Goal: Task Accomplishment & Management: Complete application form

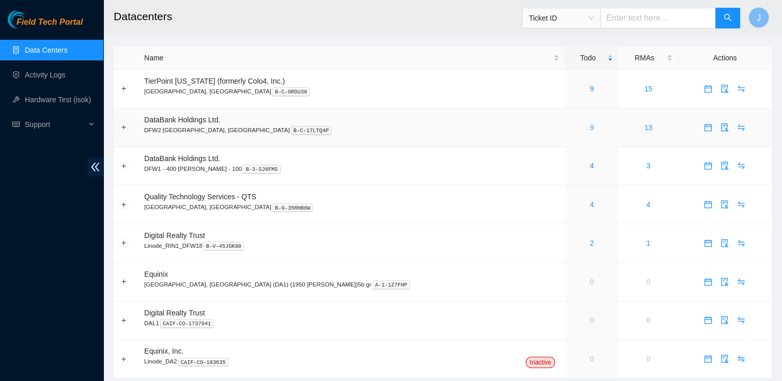
click at [590, 129] on link "9" at bounding box center [592, 128] width 4 height 8
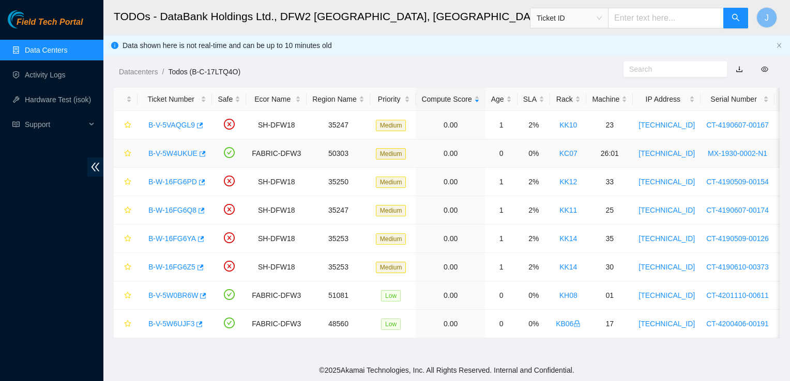
click at [184, 149] on link "B-V-5W4UKUE" at bounding box center [172, 153] width 49 height 8
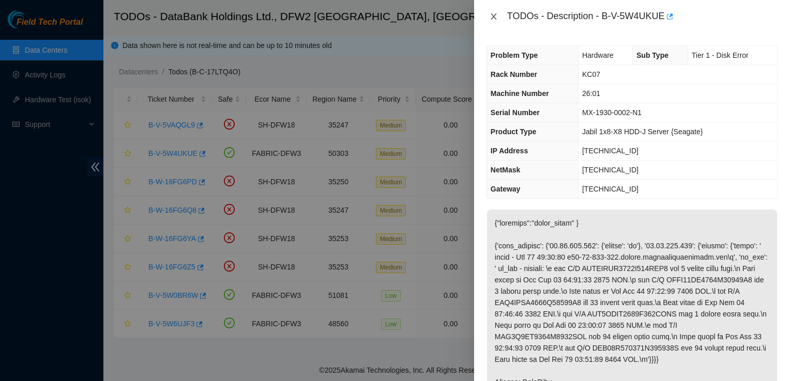
click at [494, 17] on icon "close" at bounding box center [493, 16] width 6 height 6
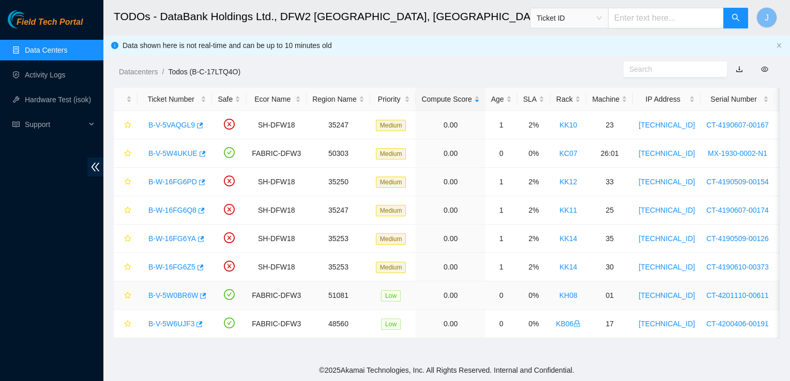
click at [184, 296] on link "B-V-5W0BR6W" at bounding box center [173, 295] width 50 height 8
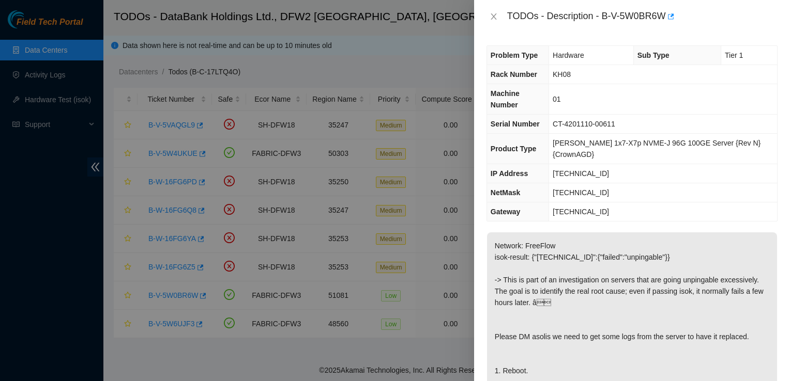
click at [184, 296] on div at bounding box center [395, 190] width 790 height 381
click at [493, 18] on icon "close" at bounding box center [493, 16] width 8 height 8
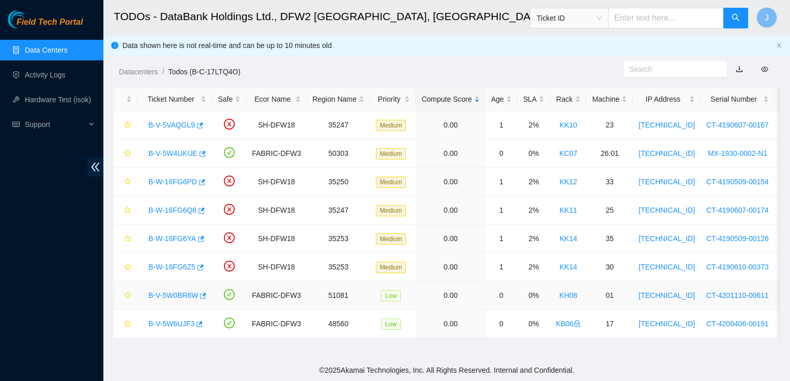
click at [174, 293] on link "B-V-5W0BR6W" at bounding box center [173, 295] width 50 height 8
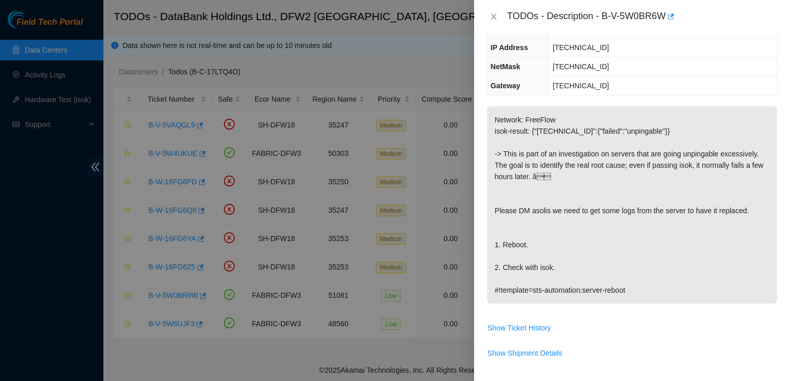
scroll to position [132, 0]
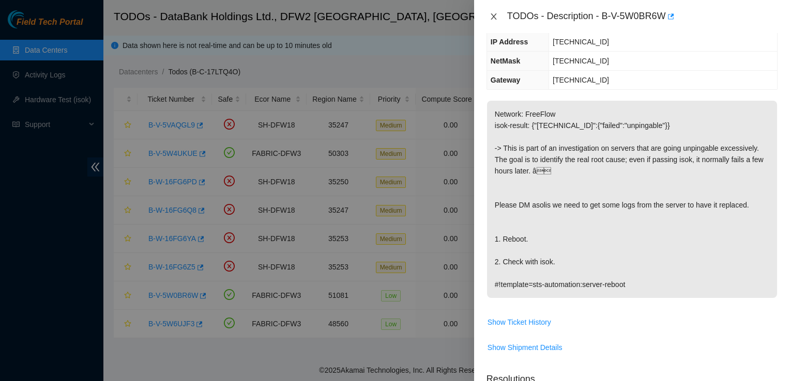
click at [494, 16] on icon "close" at bounding box center [493, 16] width 6 height 6
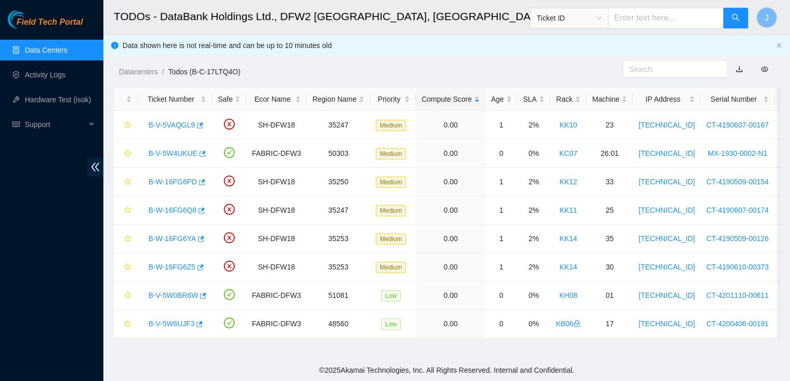
scroll to position [165, 0]
click at [181, 150] on link "B-V-5W4UKUE" at bounding box center [172, 153] width 49 height 8
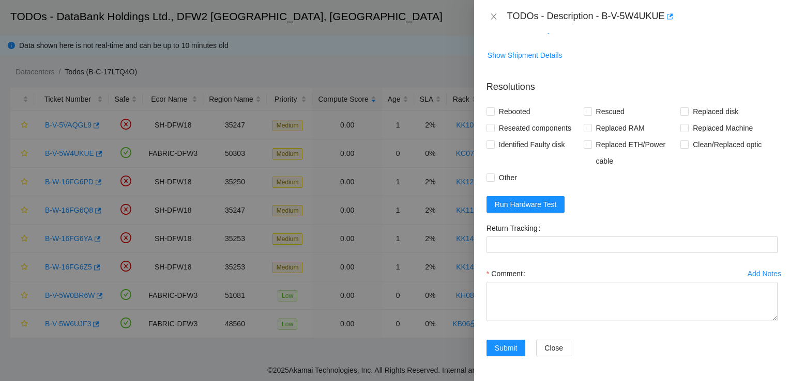
scroll to position [509, 0]
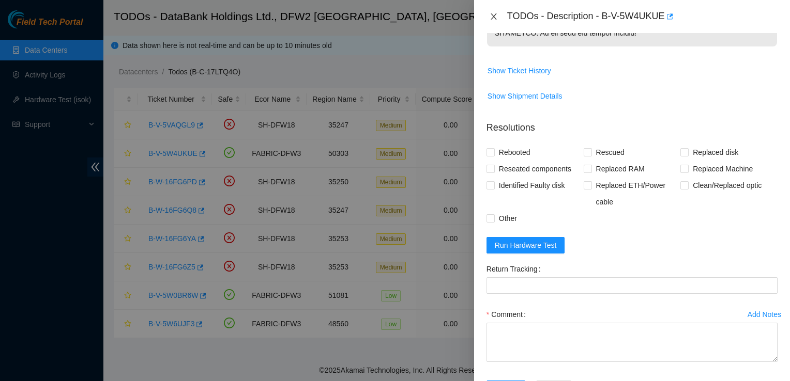
click at [496, 16] on icon "close" at bounding box center [493, 16] width 8 height 8
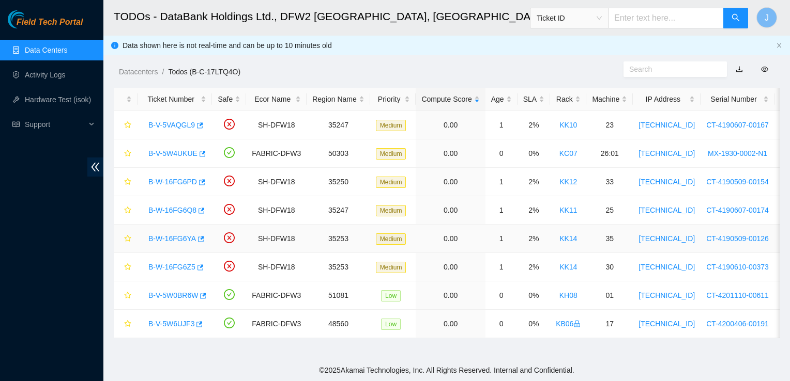
scroll to position [300, 0]
click at [157, 320] on link "B-V-5W6UJF3" at bounding box center [171, 324] width 46 height 8
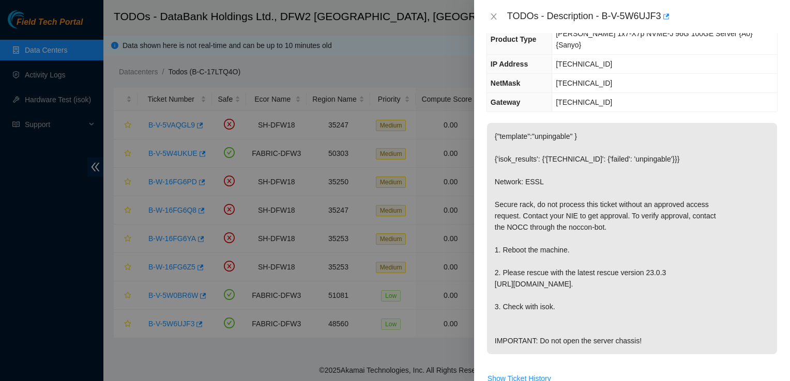
scroll to position [0, 0]
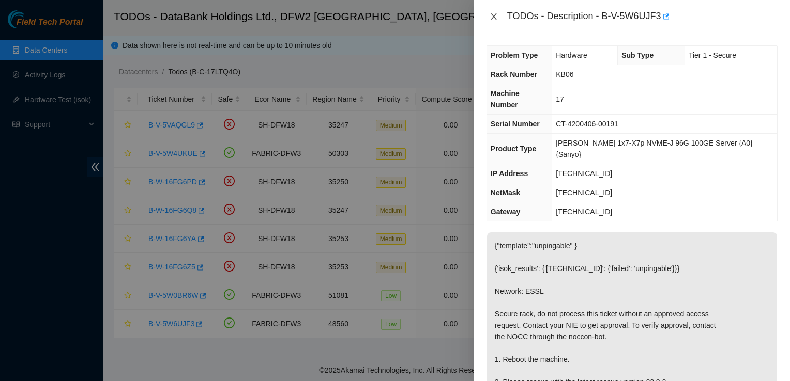
click at [493, 18] on icon "close" at bounding box center [493, 16] width 8 height 8
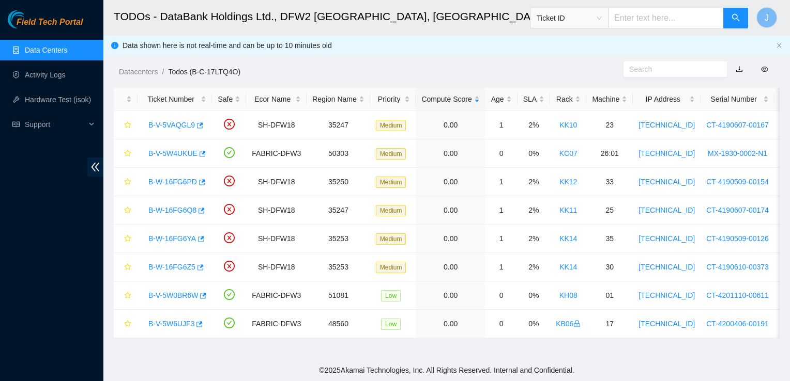
click at [60, 52] on link "Data Centers" at bounding box center [46, 50] width 42 height 8
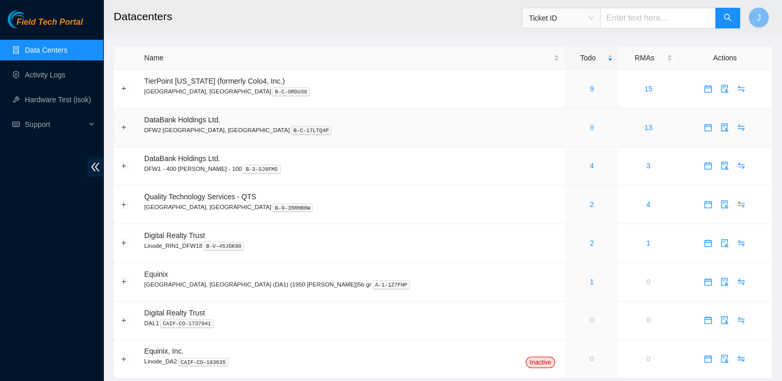
click at [590, 127] on link "8" at bounding box center [592, 128] width 4 height 8
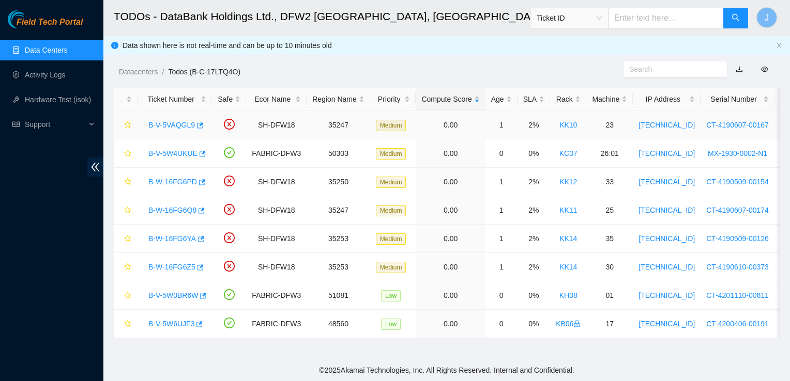
click at [162, 121] on link "B-V-5VAQGL9" at bounding box center [171, 125] width 47 height 8
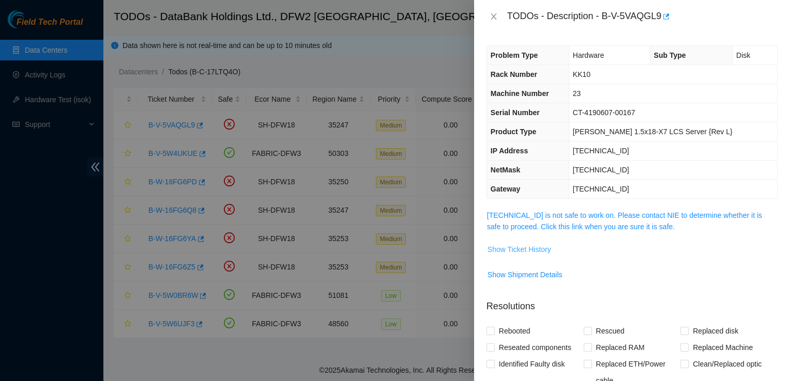
click at [524, 251] on span "Show Ticket History" at bounding box center [519, 249] width 64 height 11
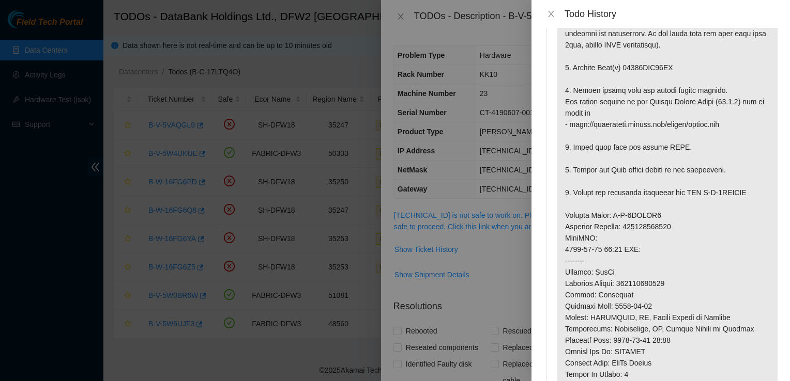
scroll to position [148, 0]
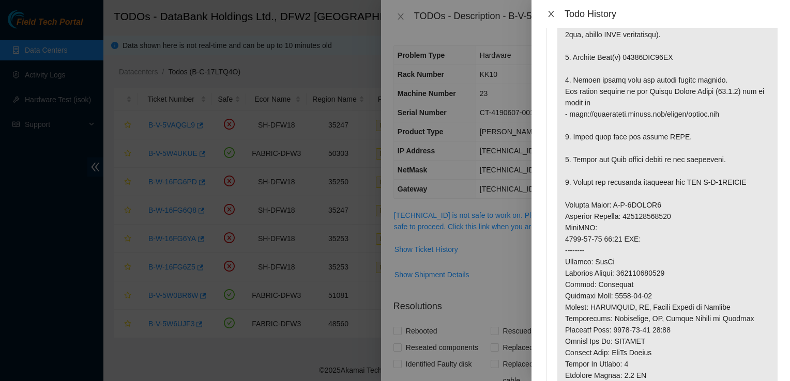
click at [551, 14] on icon "close" at bounding box center [551, 14] width 6 height 6
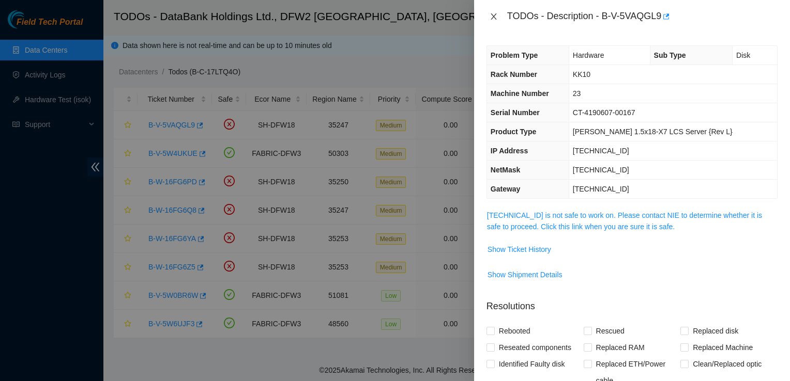
click at [494, 14] on icon "close" at bounding box center [493, 16] width 8 height 8
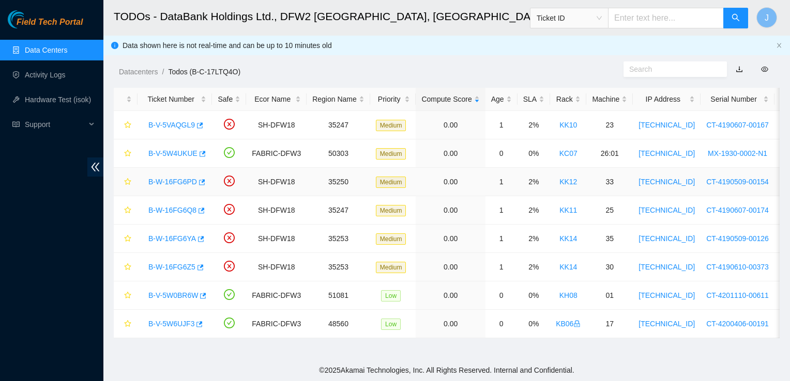
click at [166, 179] on link "B-W-16FG6PD" at bounding box center [172, 182] width 49 height 8
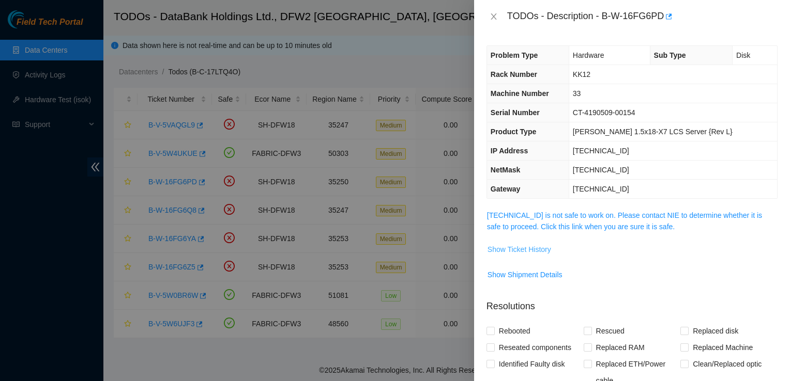
click at [526, 251] on span "Show Ticket History" at bounding box center [519, 249] width 64 height 11
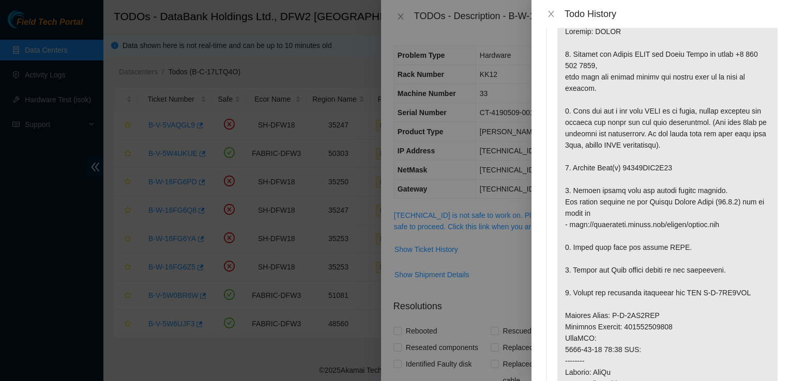
scroll to position [37, 0]
click at [550, 15] on icon "close" at bounding box center [551, 14] width 6 height 6
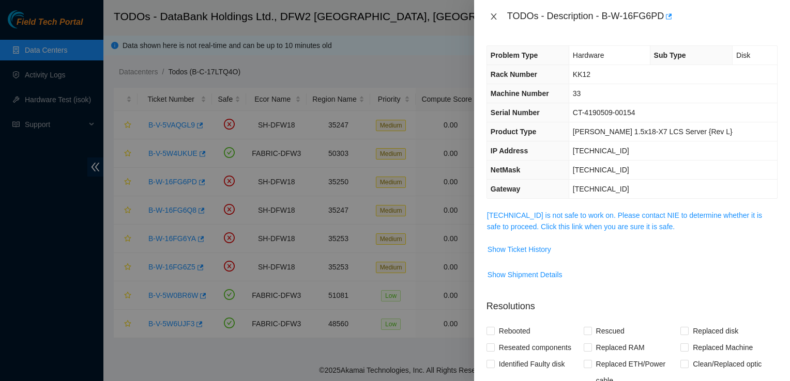
click at [490, 20] on icon "close" at bounding box center [493, 16] width 8 height 8
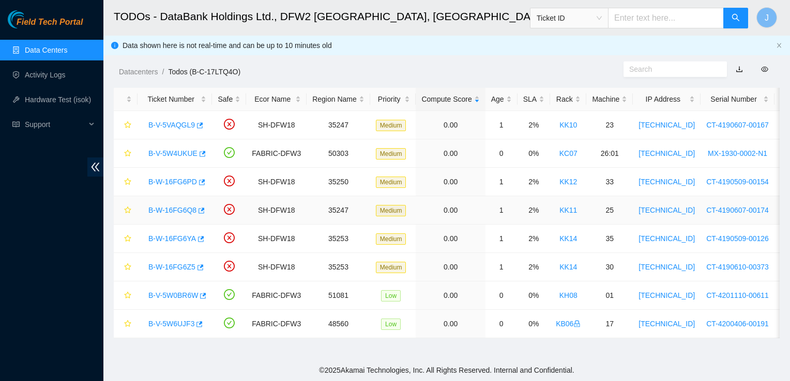
click at [174, 208] on link "B-W-16FG6Q8" at bounding box center [172, 210] width 48 height 8
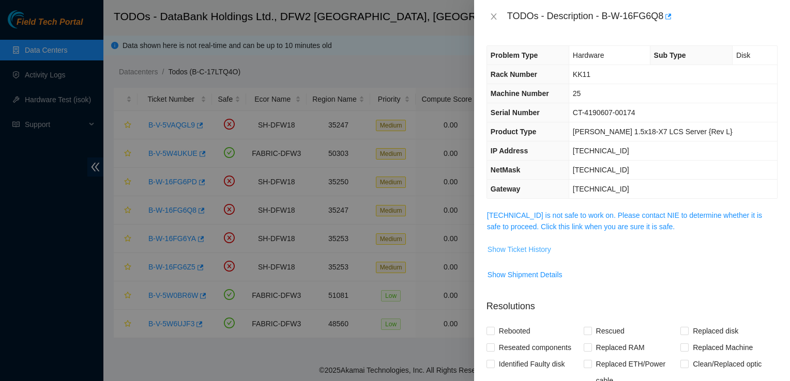
click at [525, 250] on span "Show Ticket History" at bounding box center [519, 249] width 64 height 11
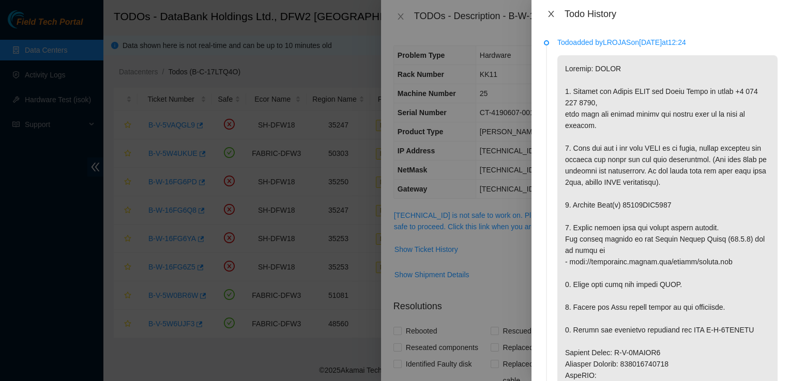
click at [550, 13] on icon "close" at bounding box center [551, 14] width 6 height 6
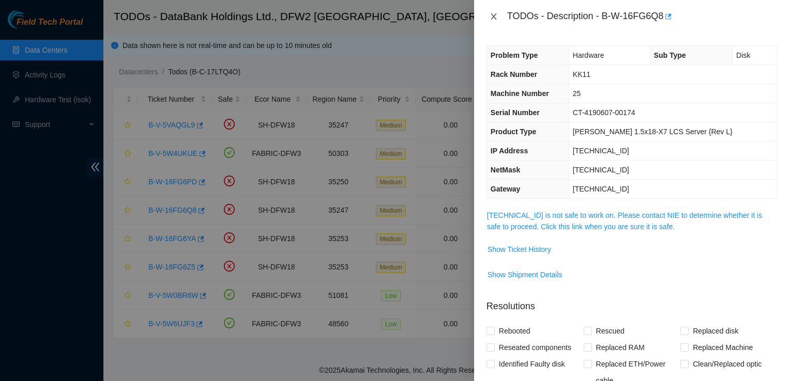
click at [493, 18] on icon "close" at bounding box center [493, 16] width 8 height 8
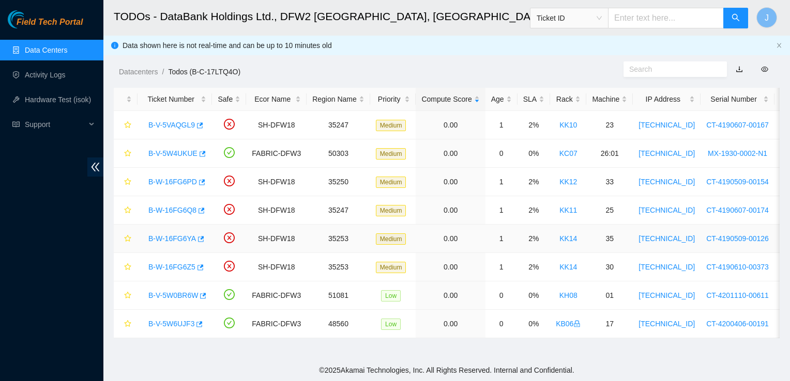
click at [160, 239] on link "B-W-16FG6YA" at bounding box center [172, 239] width 48 height 8
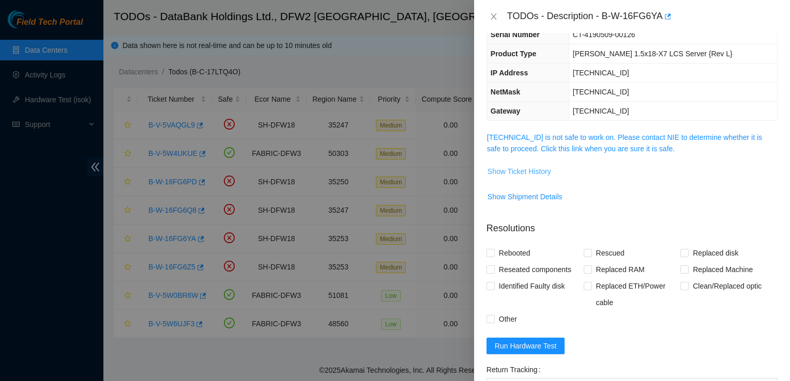
scroll to position [75, 0]
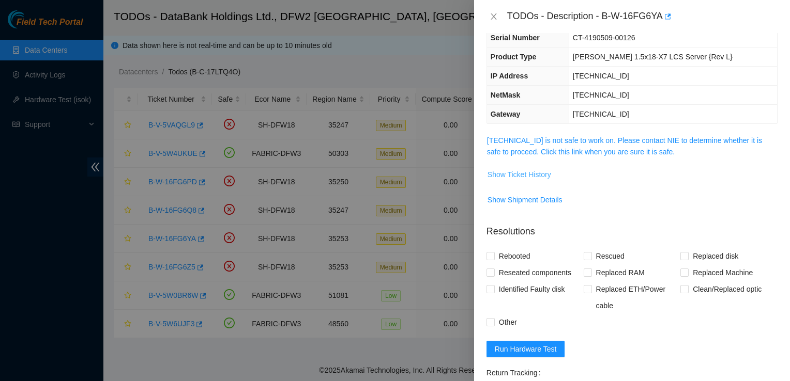
click at [527, 176] on span "Show Ticket History" at bounding box center [519, 174] width 64 height 11
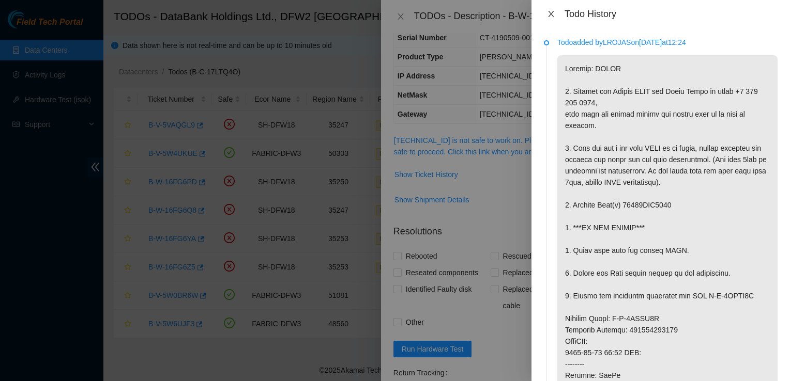
click at [551, 10] on icon "close" at bounding box center [551, 14] width 8 height 8
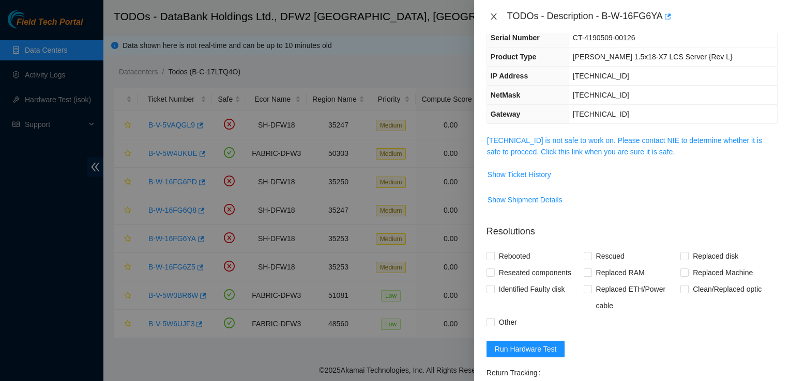
click at [492, 16] on icon "close" at bounding box center [493, 16] width 8 height 8
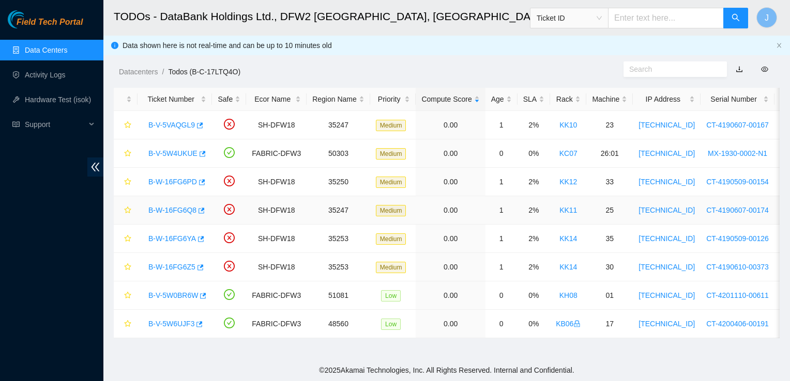
scroll to position [109, 0]
click at [159, 265] on link "B-W-16FG6Z5" at bounding box center [171, 267] width 47 height 8
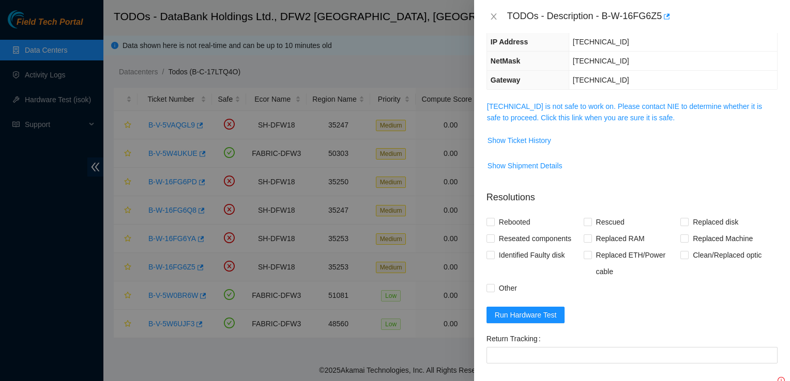
scroll to position [75, 0]
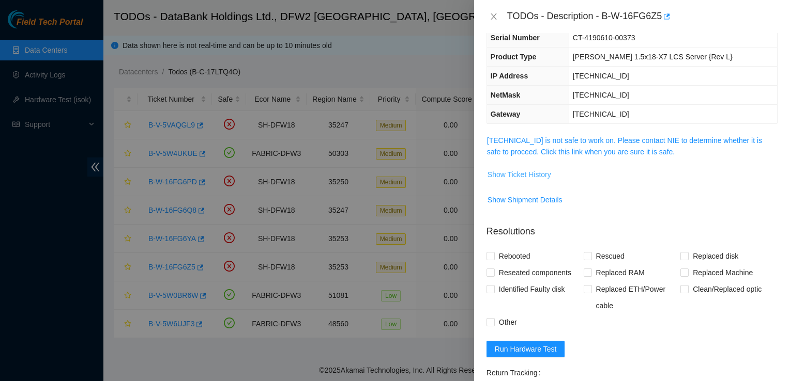
click at [512, 170] on span "Show Ticket History" at bounding box center [519, 174] width 64 height 11
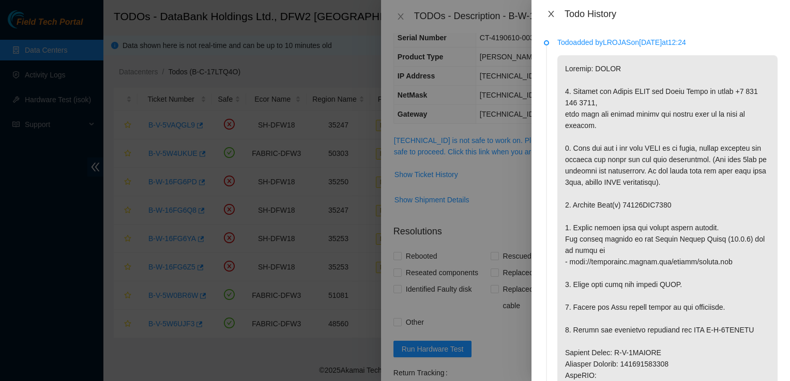
click at [549, 16] on icon "close" at bounding box center [551, 14] width 6 height 6
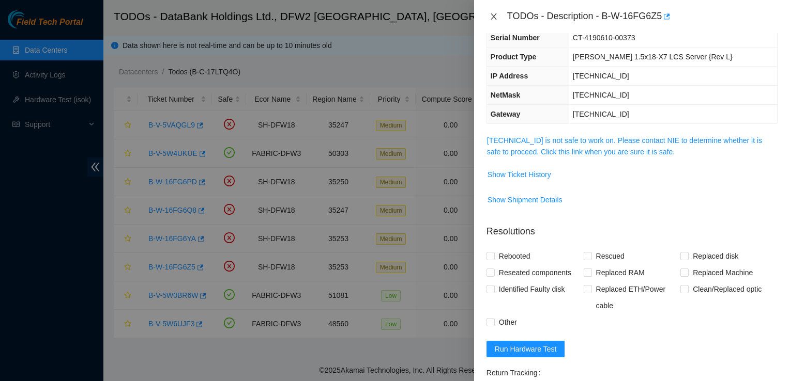
click at [492, 16] on icon "close" at bounding box center [493, 16] width 8 height 8
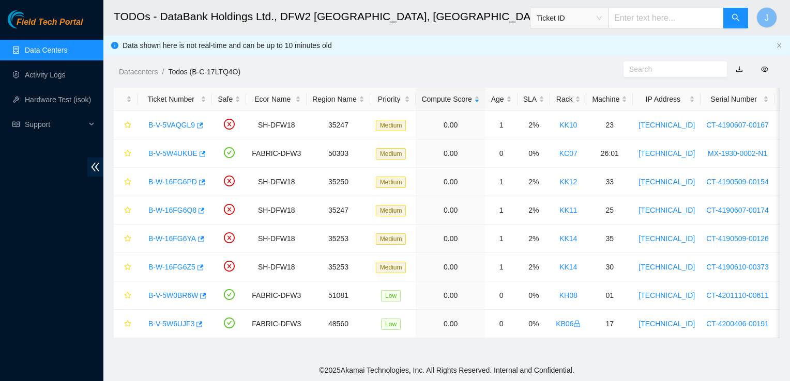
scroll to position [109, 0]
click at [515, 60] on div "Datacenters / Todos (B-C-17LTQ4O) /" at bounding box center [360, 49] width 515 height 58
click at [163, 150] on link "B-V-5W4UKUE" at bounding box center [172, 153] width 49 height 8
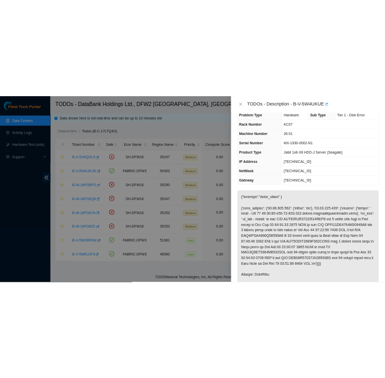
scroll to position [0, 0]
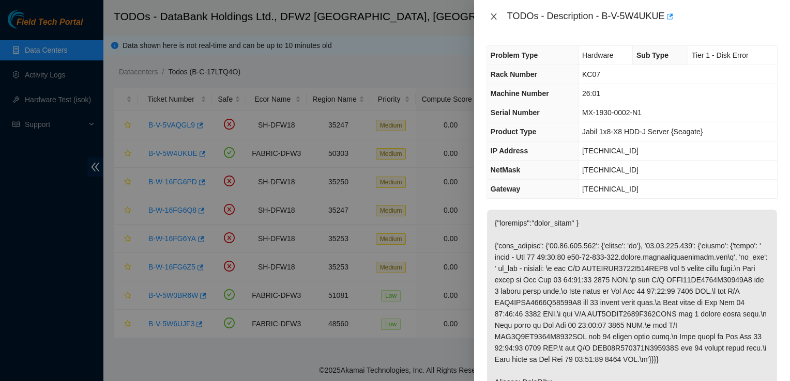
click at [498, 13] on button "Close" at bounding box center [493, 17] width 14 height 10
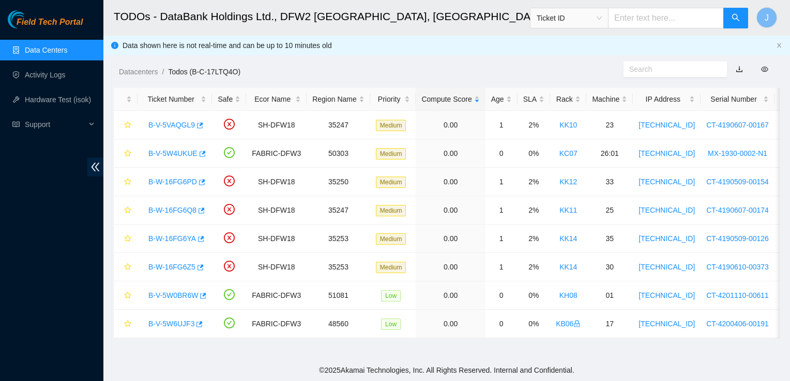
click at [278, 60] on div "Datacenters / Todos (B-C-17LTQ4O) /" at bounding box center [360, 49] width 515 height 58
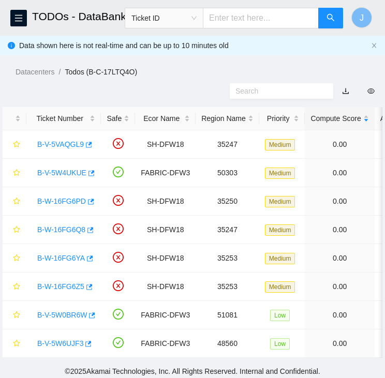
click at [252, 44] on div "Datacenters / Todos (B-C-17LTQ4O) /" at bounding box center [192, 49] width 385 height 58
drag, startPoint x: 36, startPoint y: 146, endPoint x: 81, endPoint y: 149, distance: 44.6
click at [81, 149] on div "B-V-5VAQGL9" at bounding box center [63, 144] width 63 height 17
copy link "B-V-5VAQGL9"
drag, startPoint x: 36, startPoint y: 204, endPoint x: 82, endPoint y: 204, distance: 46.5
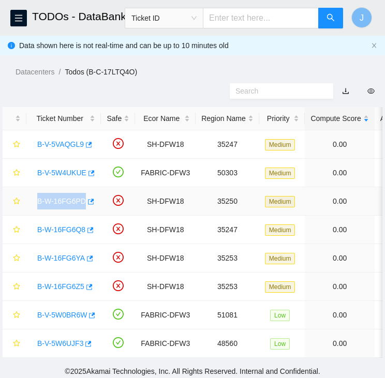
click at [82, 204] on div "B-W-16FG6PD" at bounding box center [63, 201] width 63 height 17
copy link "B-W-16FG6PD"
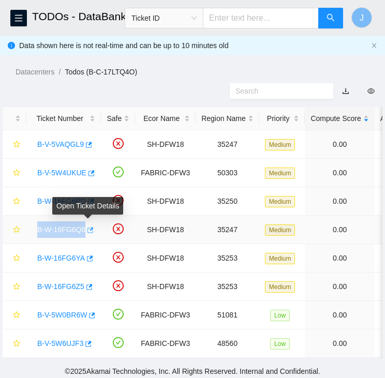
drag, startPoint x: 36, startPoint y: 227, endPoint x: 83, endPoint y: 237, distance: 48.0
click at [83, 237] on div "B-W-16FG6Q8" at bounding box center [63, 229] width 63 height 17
copy link "B-W-16FG6Q8"
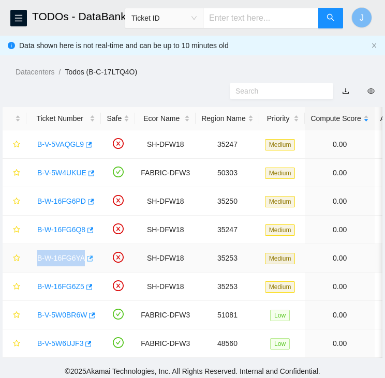
drag, startPoint x: 34, startPoint y: 257, endPoint x: 82, endPoint y: 259, distance: 47.6
click at [82, 259] on div "B-W-16FG6YA" at bounding box center [63, 258] width 63 height 17
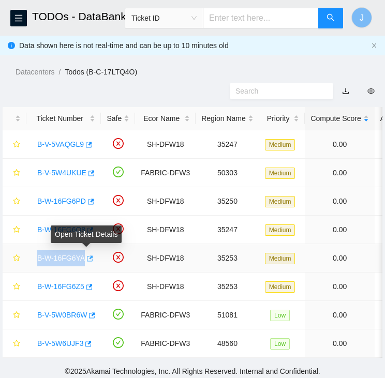
copy link "B-W-16FG6YA"
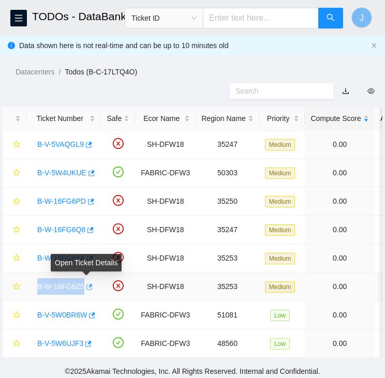
drag, startPoint x: 35, startPoint y: 281, endPoint x: 84, endPoint y: 288, distance: 49.6
click at [84, 288] on div "B-W-16FG6Z5" at bounding box center [63, 286] width 63 height 17
copy tr "B-W-16FG6Z5"
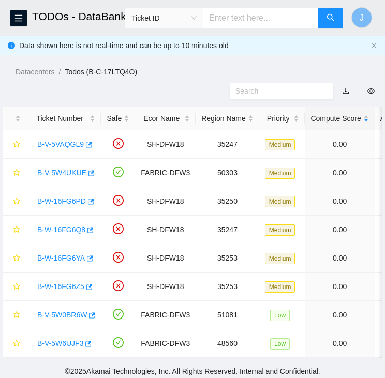
click at [255, 74] on ol "Datacenters / Todos (B-C-17LTQ4O) /" at bounding box center [200, 71] width 369 height 11
click at [56, 168] on link "B-V-5W4UKUE" at bounding box center [61, 172] width 49 height 8
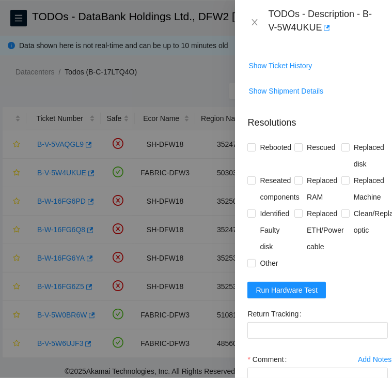
scroll to position [787, 0]
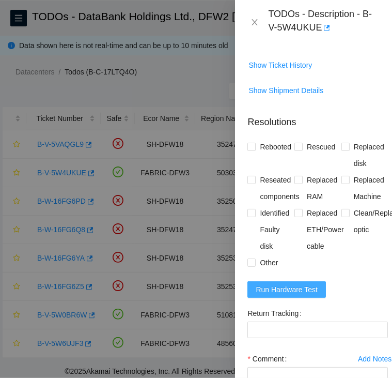
click at [295, 295] on span "Run Hardware Test" at bounding box center [287, 289] width 62 height 11
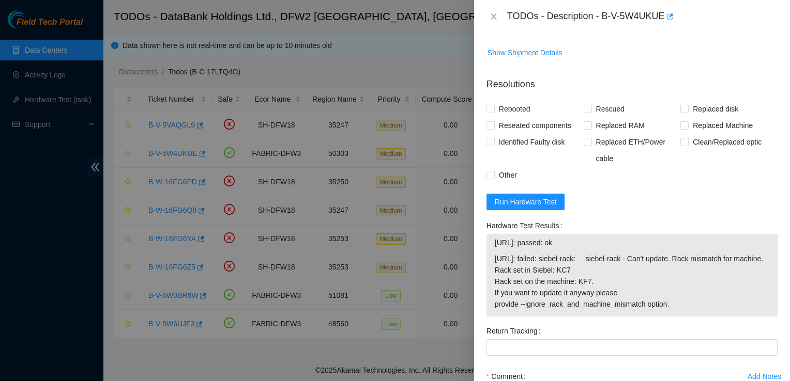
scroll to position [553, 0]
click at [550, 207] on span "Run Hardware Test" at bounding box center [526, 200] width 62 height 11
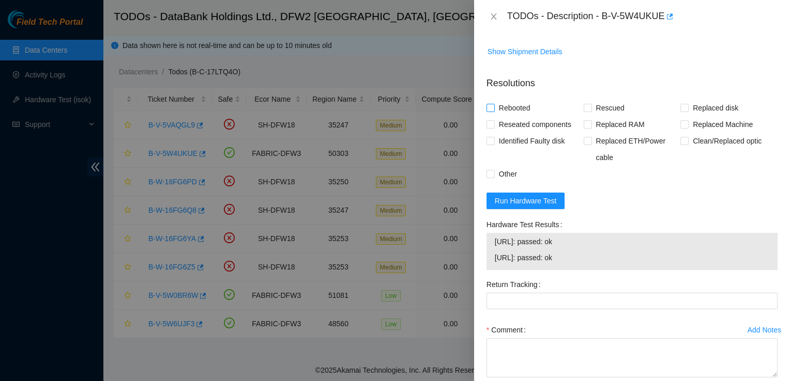
click at [519, 116] on span "Rebooted" at bounding box center [515, 108] width 40 height 17
click at [494, 111] on input "Rebooted" at bounding box center [489, 107] width 7 height 7
checkbox input "true"
click at [604, 116] on span "Rescued" at bounding box center [610, 108] width 37 height 17
click at [591, 111] on input "Rescued" at bounding box center [587, 107] width 7 height 7
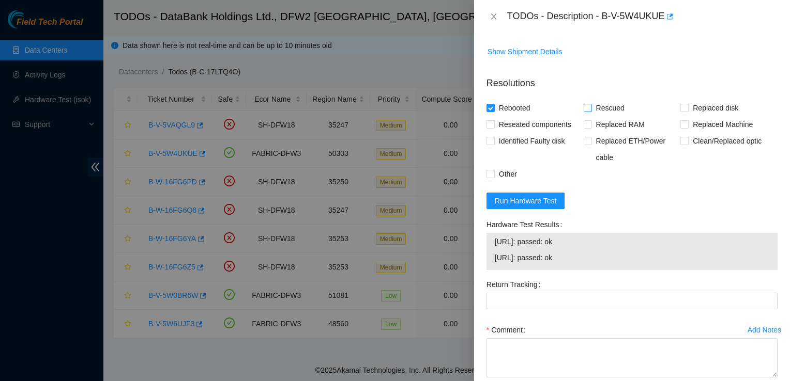
checkbox input "true"
click at [540, 133] on span "Reseated components" at bounding box center [535, 124] width 81 height 17
click at [494, 128] on input "Reseated components" at bounding box center [489, 123] width 7 height 7
checkbox input "true"
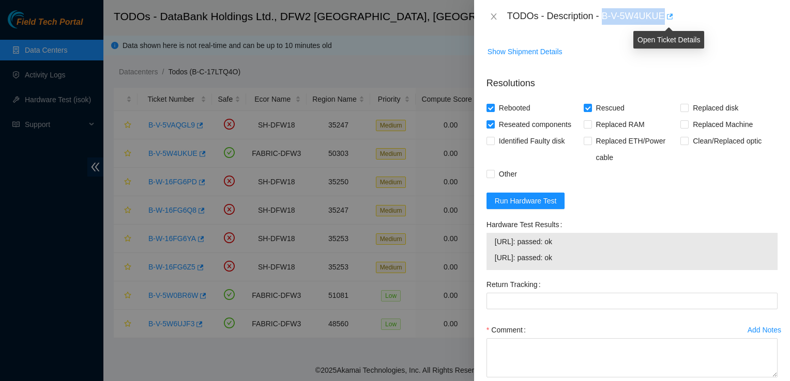
drag, startPoint x: 602, startPoint y: 18, endPoint x: 664, endPoint y: 16, distance: 62.1
click at [664, 16] on div "TODOs - Description - B-V-5W4UKUE" at bounding box center [642, 16] width 270 height 17
copy div "B-V-5W4UKUE"
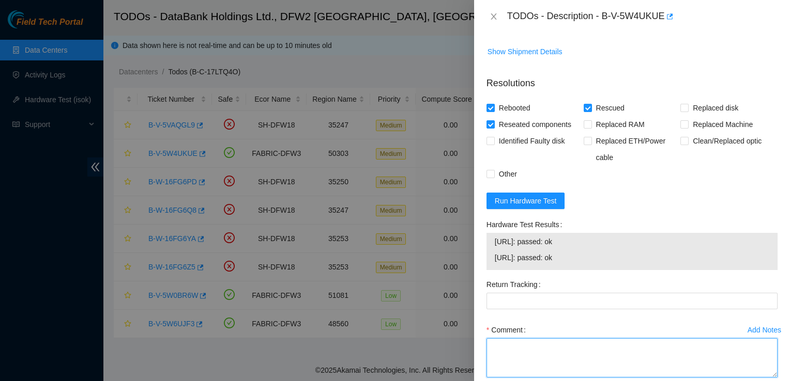
click at [521, 362] on textarea "Comment" at bounding box center [631, 358] width 291 height 39
paste textarea "Rebooted, Reseated and shuffled disk, Rescued, Passed ISOK."
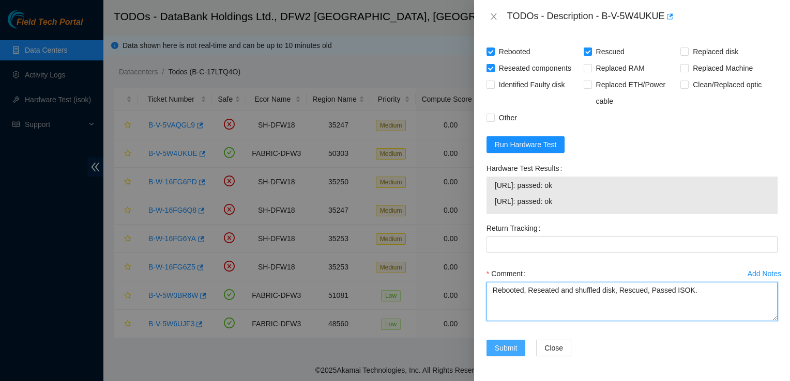
type textarea "Rebooted, Reseated and shuffled disk, Rescued, Passed ISOK."
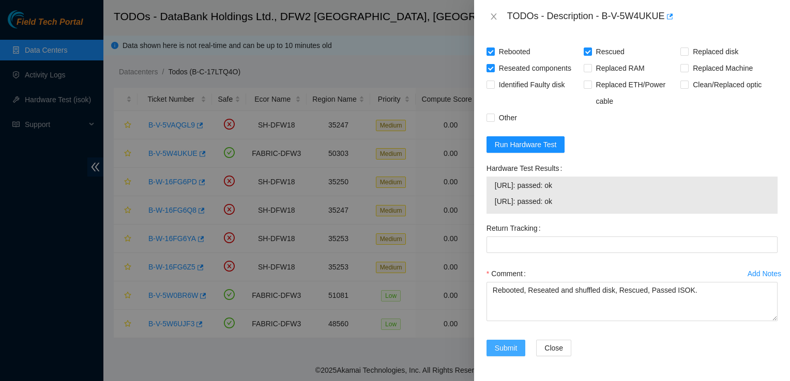
click at [510, 351] on span "Submit" at bounding box center [506, 348] width 23 height 11
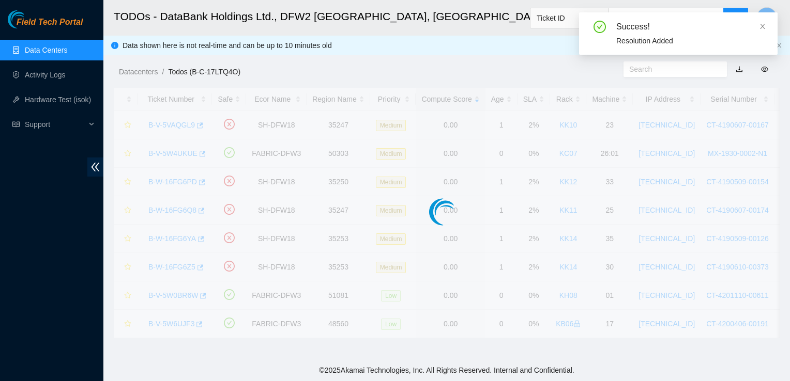
scroll to position [294, 0]
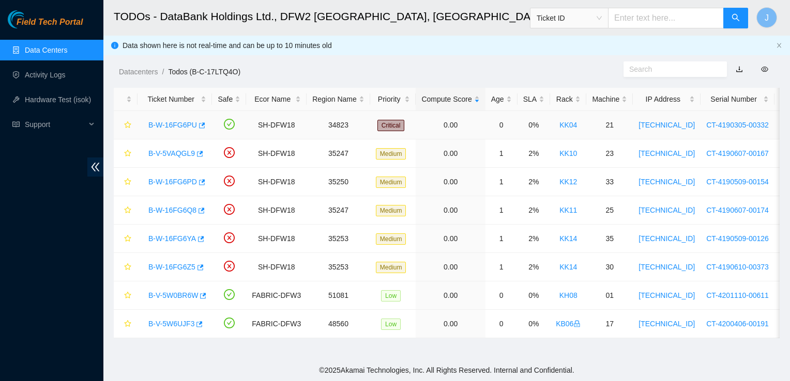
click at [172, 123] on link "B-W-16FG6PU" at bounding box center [172, 125] width 49 height 8
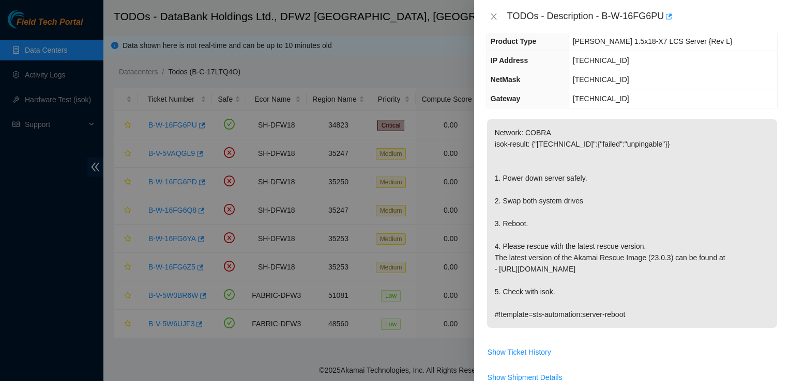
scroll to position [95, 0]
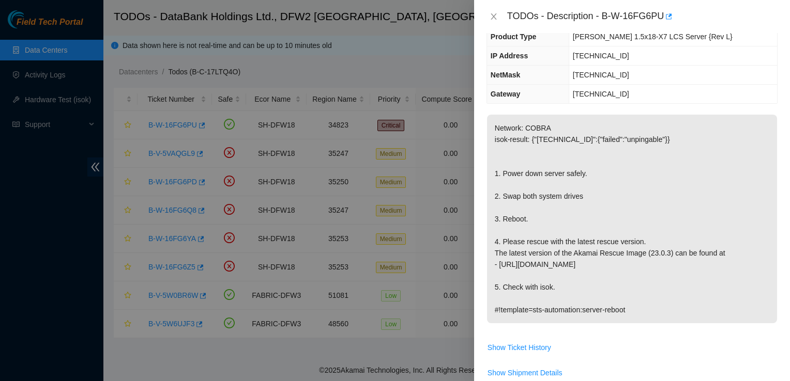
click at [534, 214] on p "Network: COBRA isok-result: {"[TECHNICAL_ID]":{"failed":"unpingable"}} 1. Power…" at bounding box center [632, 219] width 290 height 209
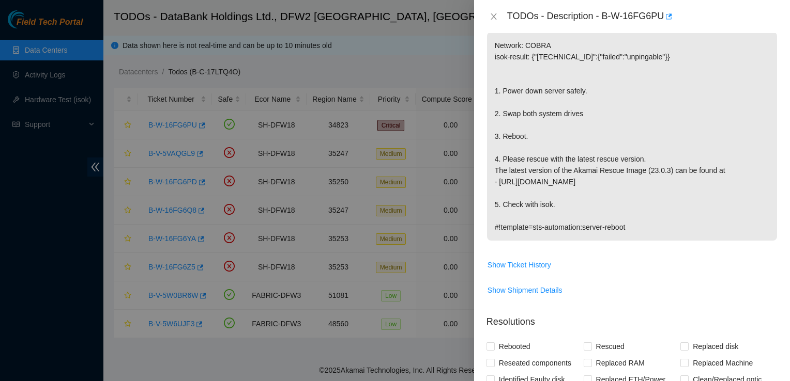
scroll to position [201, 0]
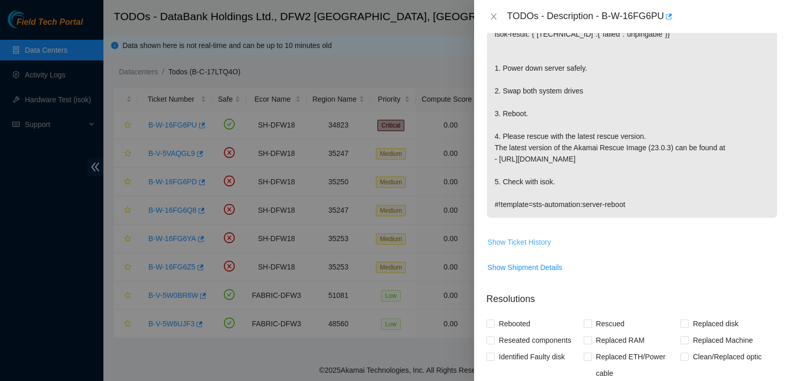
click at [537, 237] on span "Show Ticket History" at bounding box center [519, 242] width 64 height 11
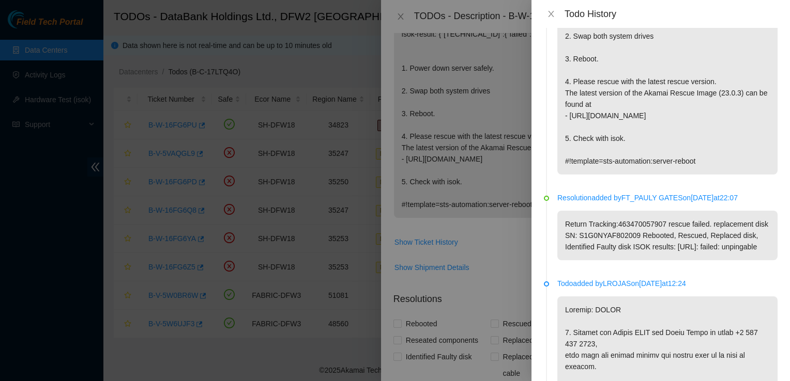
scroll to position [110, 0]
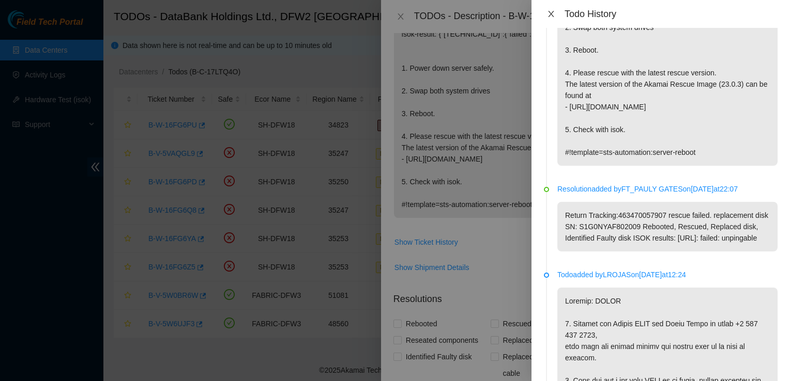
click at [552, 17] on icon "close" at bounding box center [551, 14] width 8 height 8
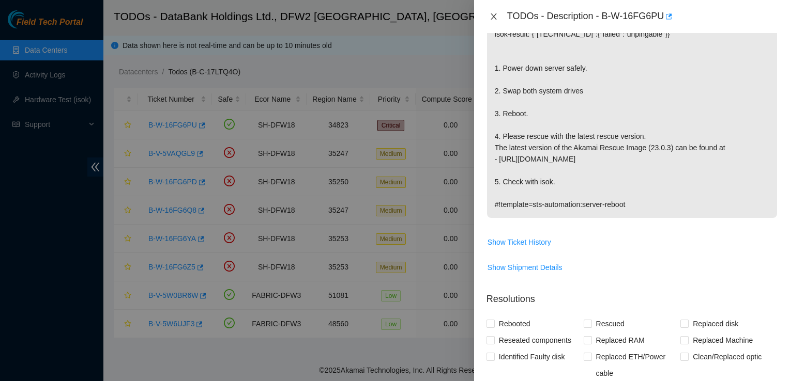
click at [488, 18] on button "Close" at bounding box center [493, 17] width 14 height 10
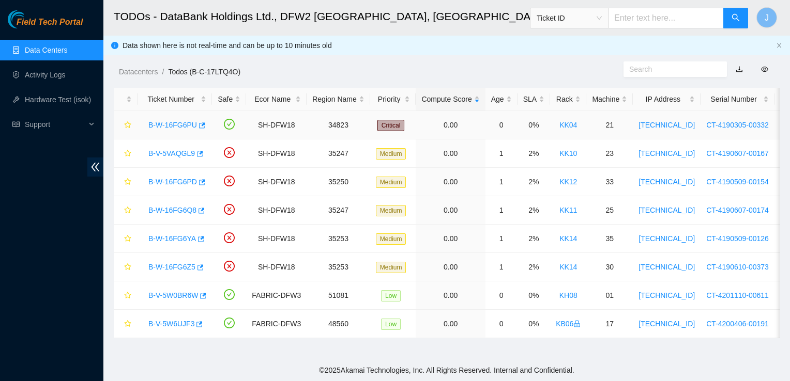
scroll to position [216, 0]
click at [163, 126] on link "B-W-16FG6PU" at bounding box center [172, 125] width 49 height 8
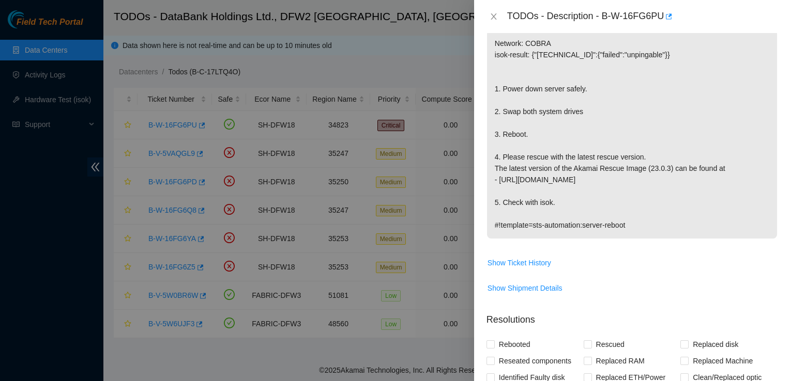
scroll to position [176, 0]
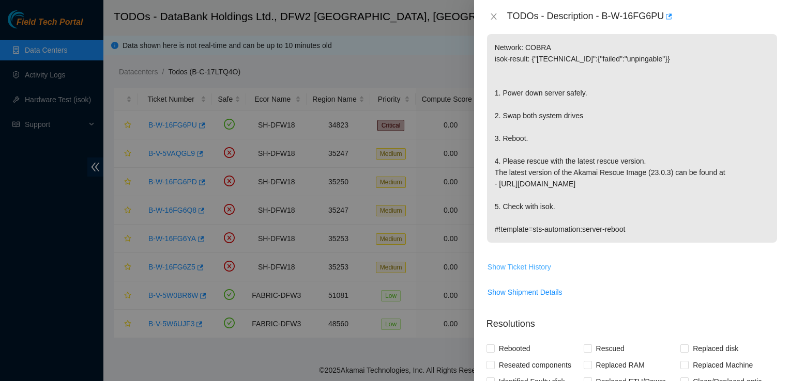
click at [523, 266] on span "Show Ticket History" at bounding box center [519, 267] width 64 height 11
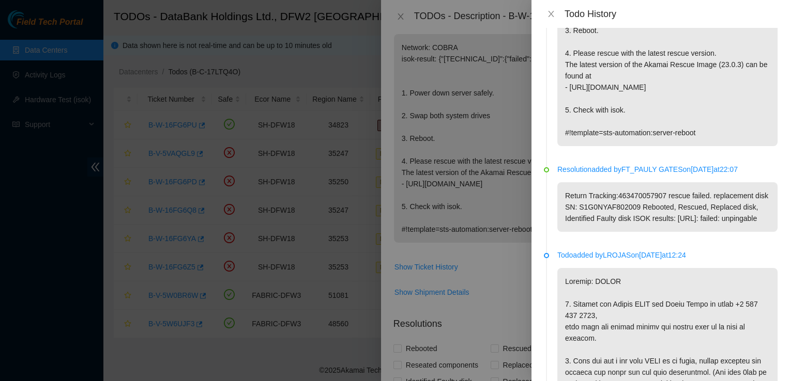
scroll to position [0, 0]
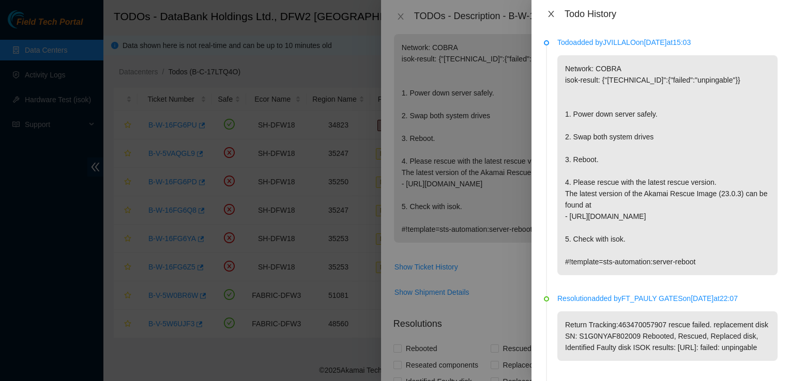
click at [550, 12] on icon "close" at bounding box center [551, 14] width 8 height 8
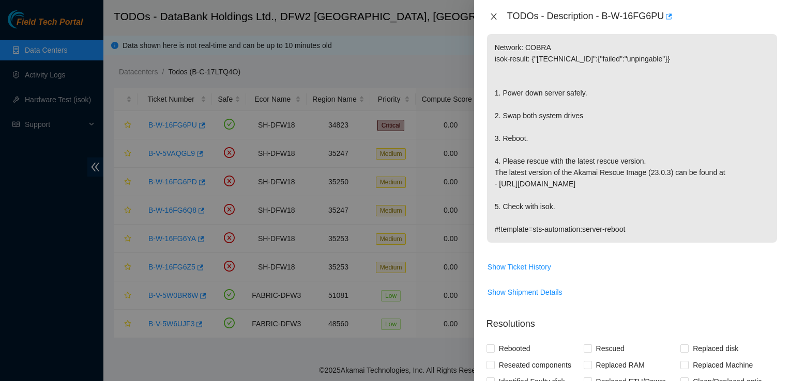
click at [493, 19] on icon "close" at bounding box center [493, 16] width 8 height 8
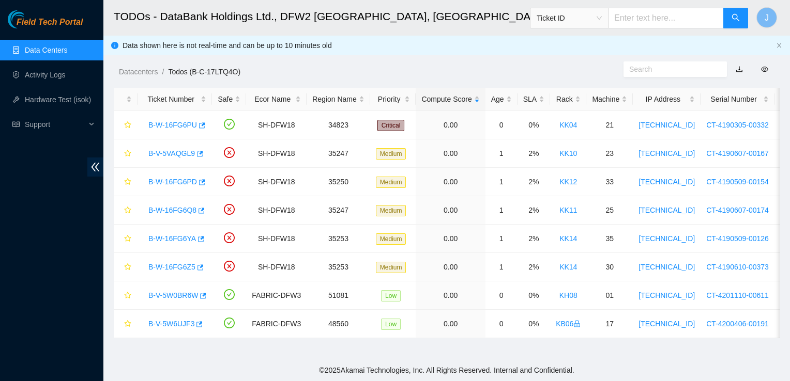
scroll to position [191, 0]
click at [182, 124] on link "B-W-16FG6PU" at bounding box center [172, 125] width 49 height 8
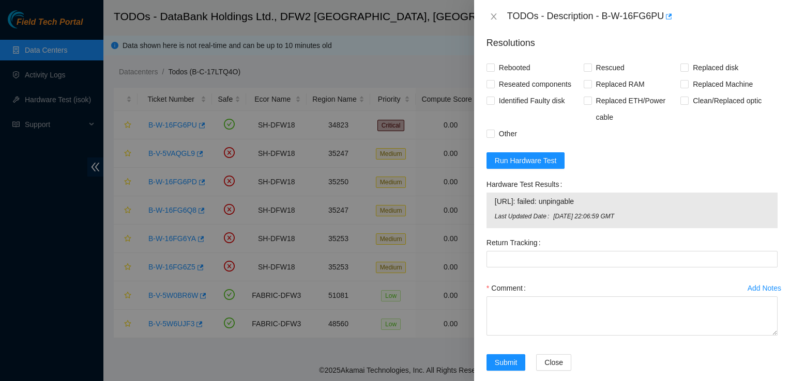
scroll to position [458, 0]
drag, startPoint x: 602, startPoint y: 17, endPoint x: 662, endPoint y: 20, distance: 60.0
click at [662, 20] on div "TODOs - Description - B-W-16FG6PU" at bounding box center [642, 16] width 270 height 17
copy div "B-W-16FG6PU"
click at [520, 160] on span "Run Hardware Test" at bounding box center [526, 159] width 62 height 11
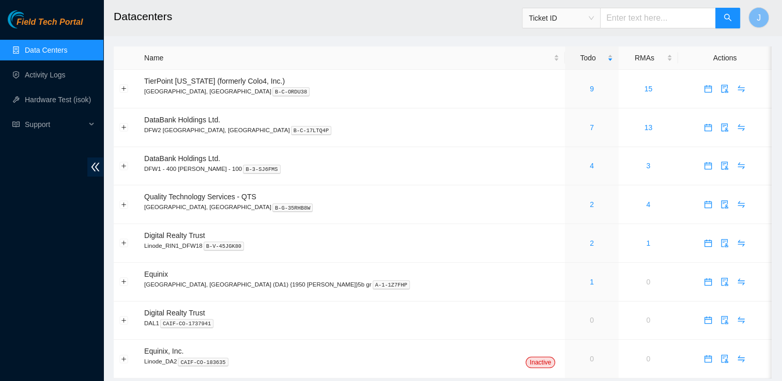
click at [188, 32] on h2 "Datacenters" at bounding box center [380, 16] width 533 height 33
click at [590, 127] on link "7" at bounding box center [592, 128] width 4 height 8
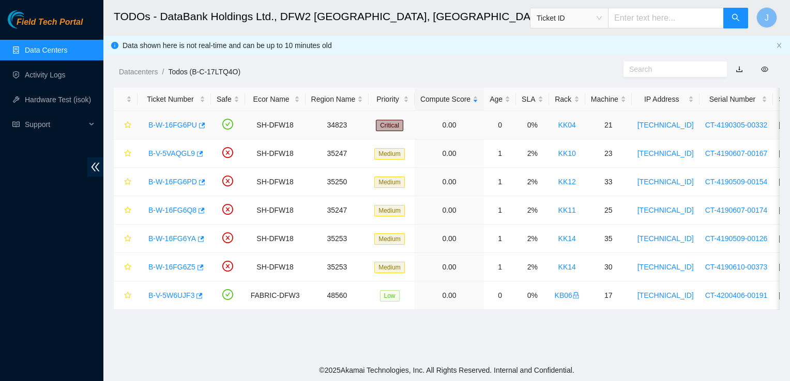
click at [168, 126] on link "B-W-16FG6PU" at bounding box center [172, 125] width 49 height 8
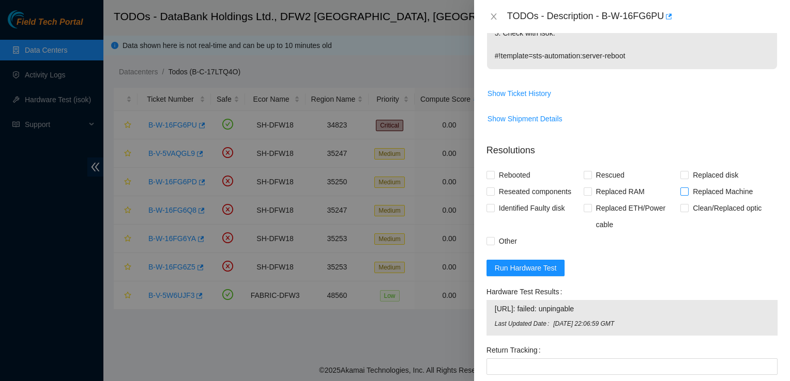
scroll to position [352, 0]
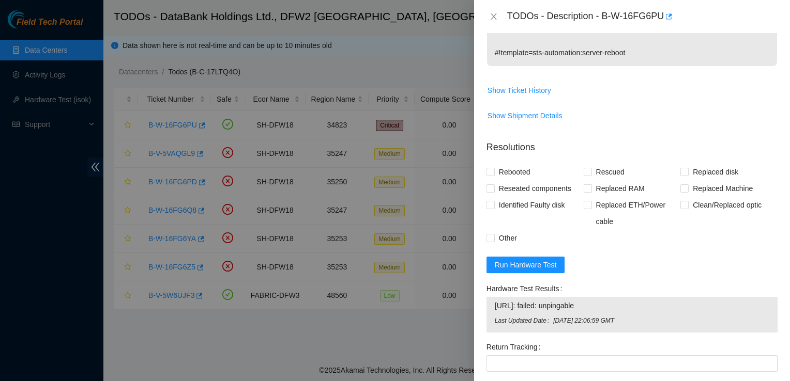
click at [558, 279] on form "Resolutions Rebooted Rescued Replaced disk Reseated components Replaced RAM Rep…" at bounding box center [631, 310] width 291 height 356
click at [545, 257] on button "Run Hardware Test" at bounding box center [525, 265] width 79 height 17
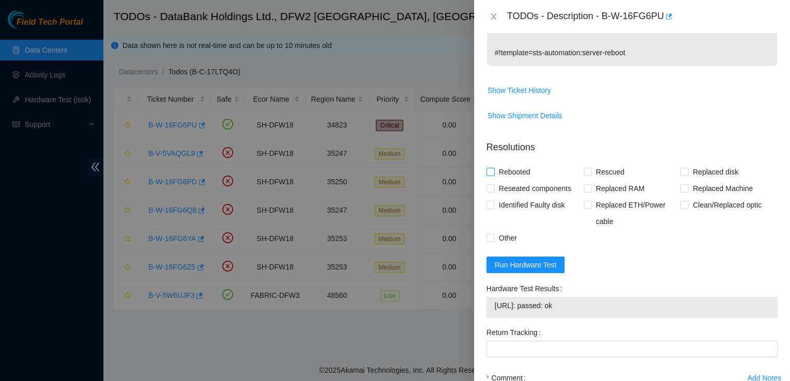
click at [518, 168] on span "Rebooted" at bounding box center [515, 172] width 40 height 17
click at [494, 168] on input "Rebooted" at bounding box center [489, 171] width 7 height 7
checkbox input "true"
click at [592, 171] on span "Rescued" at bounding box center [610, 172] width 37 height 17
click at [591, 171] on input "Rescued" at bounding box center [587, 171] width 7 height 7
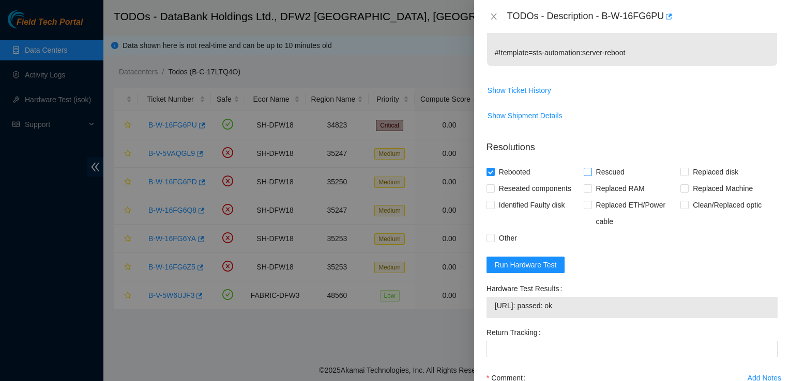
checkbox input "true"
click at [533, 190] on span "Reseated components" at bounding box center [535, 188] width 81 height 17
click at [494, 190] on input "Reseated components" at bounding box center [489, 188] width 7 height 7
checkbox input "true"
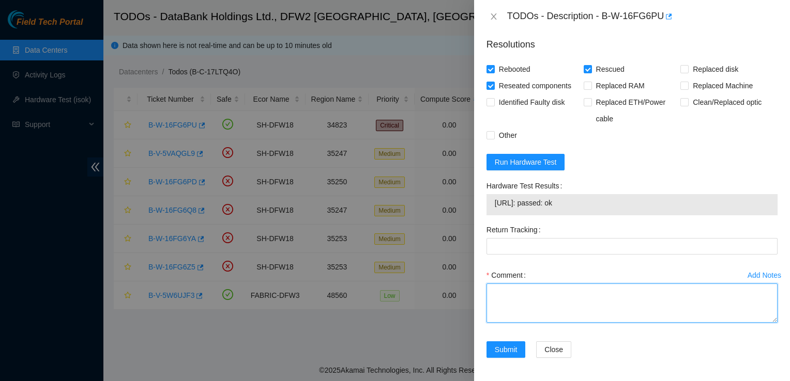
click at [504, 290] on textarea "Comment" at bounding box center [631, 303] width 291 height 39
paste textarea "Rebooted, Fixed disk seat with intray to a position to where server would read …"
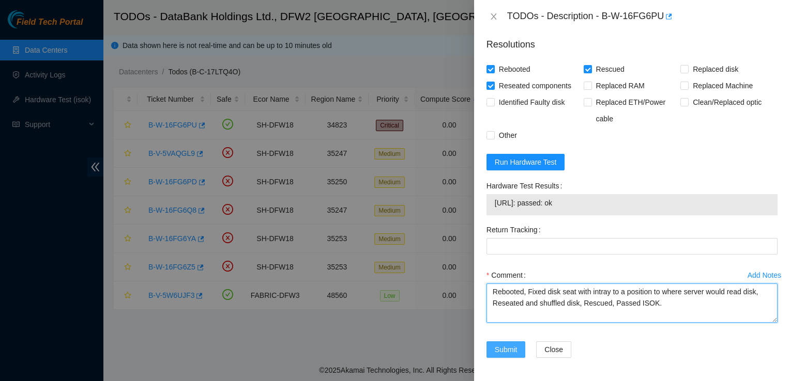
type textarea "Rebooted, Fixed disk seat with intray to a position to where server would read …"
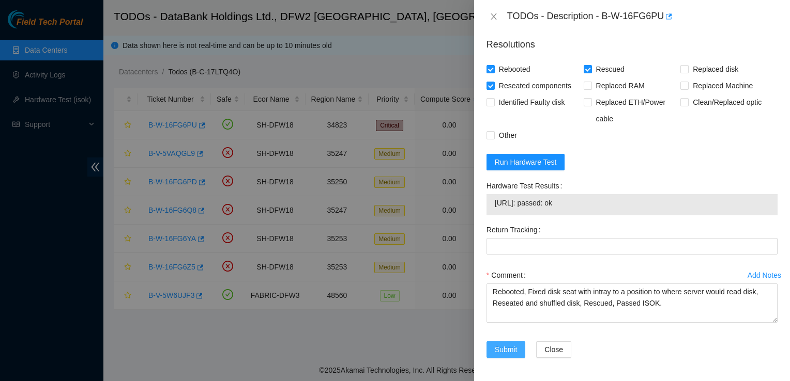
click at [493, 345] on button "Submit" at bounding box center [505, 350] width 39 height 17
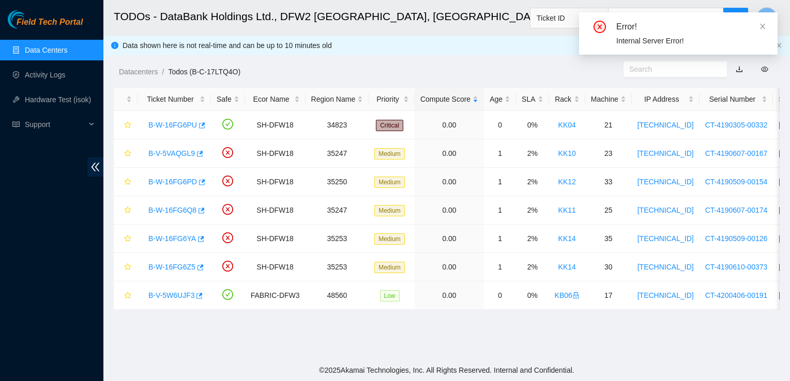
scroll to position [277, 0]
